Goal: Find specific page/section: Find specific page/section

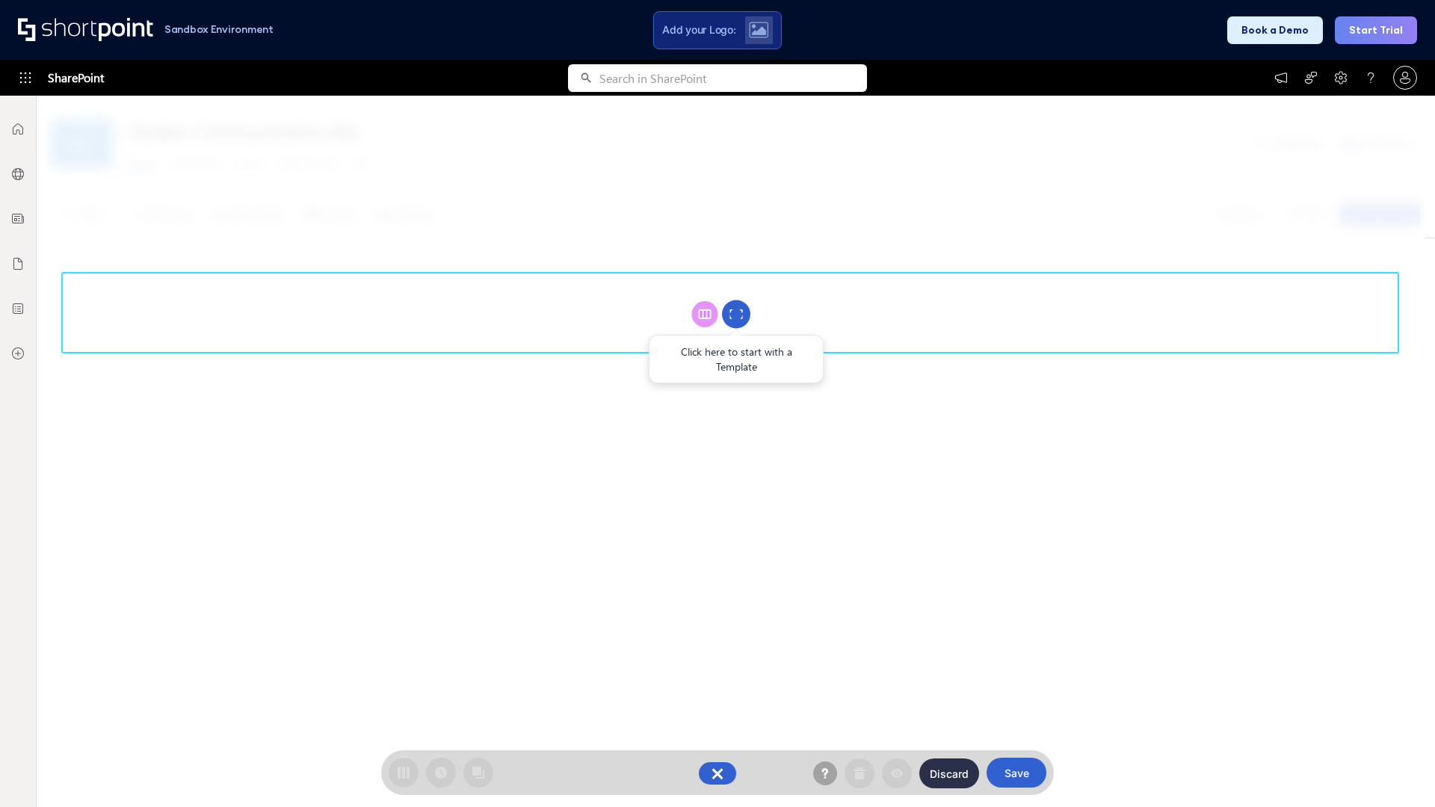
click at [736, 314] on circle at bounding box center [736, 314] width 28 height 28
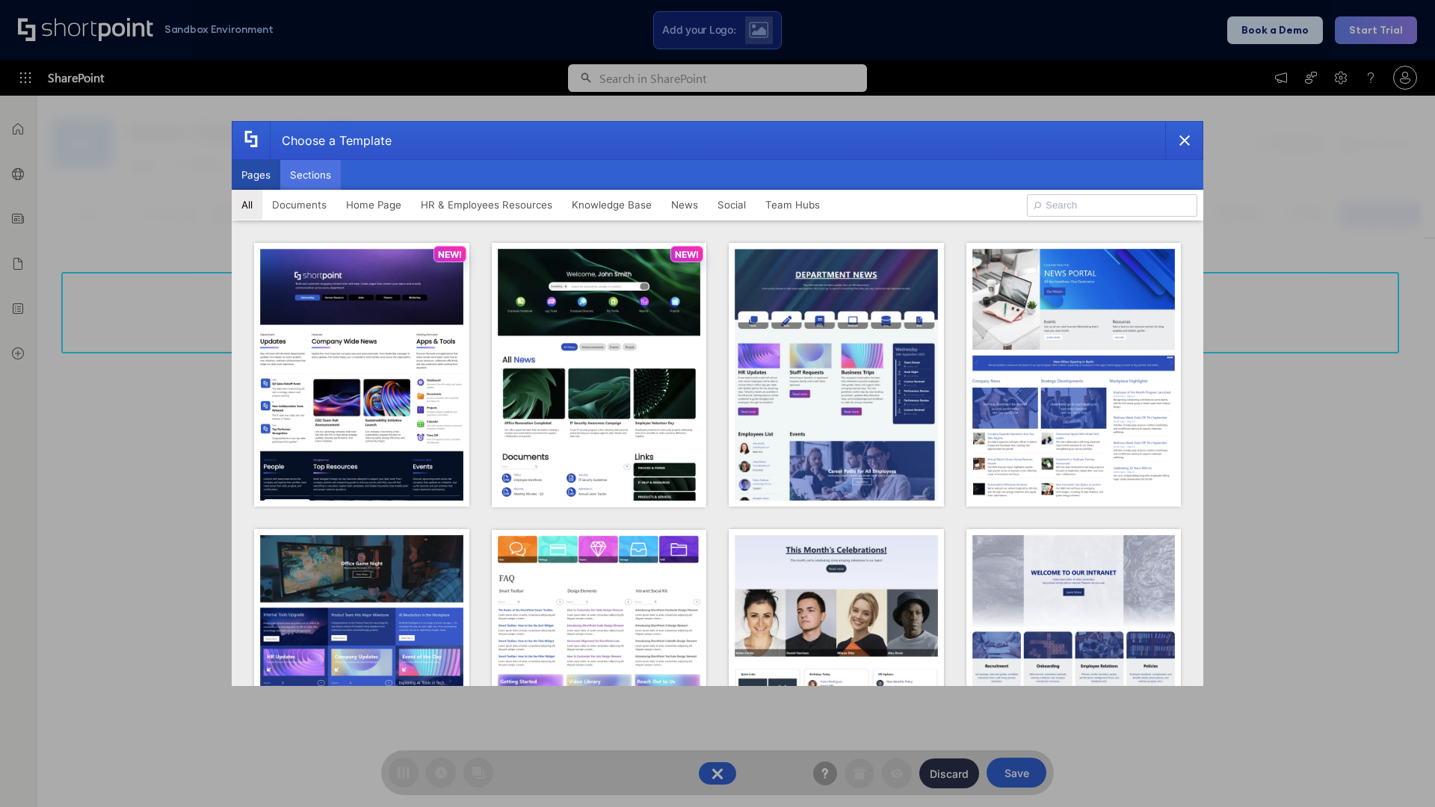
click at [310, 175] on button "Sections" at bounding box center [310, 175] width 61 height 30
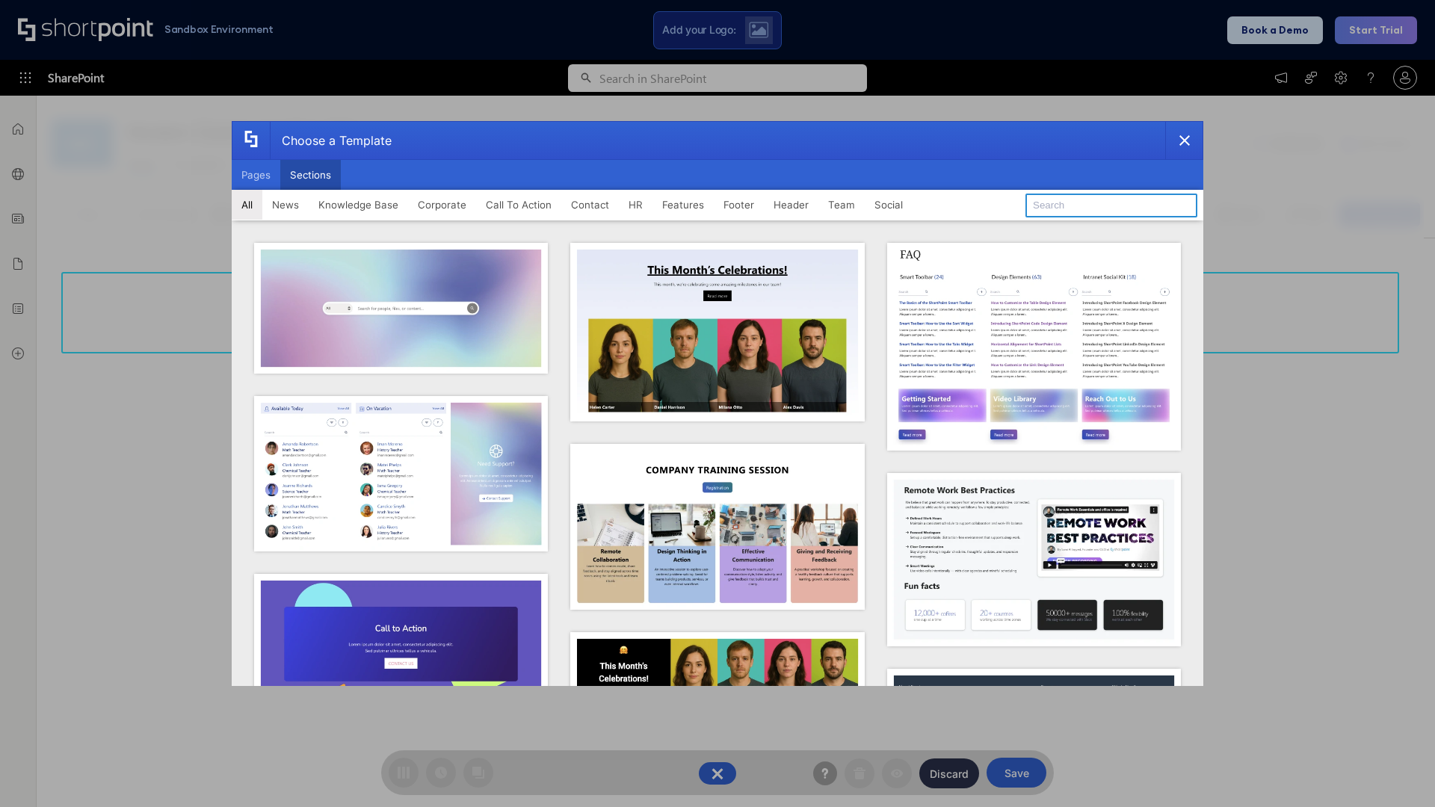
type input "Articles 2"
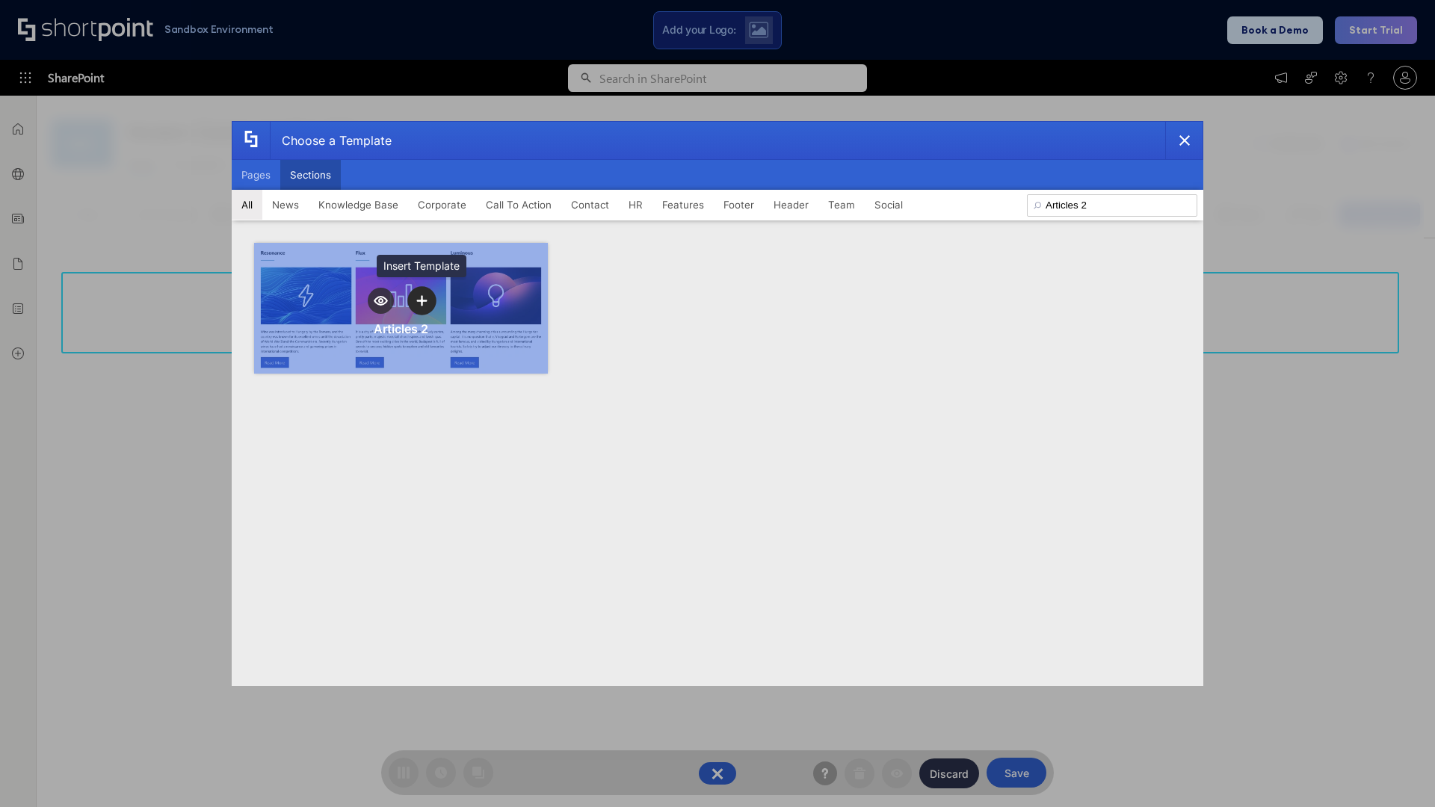
click at [421, 300] on icon "template selector" at bounding box center [421, 300] width 10 height 10
